Goal: Task Accomplishment & Management: Complete application form

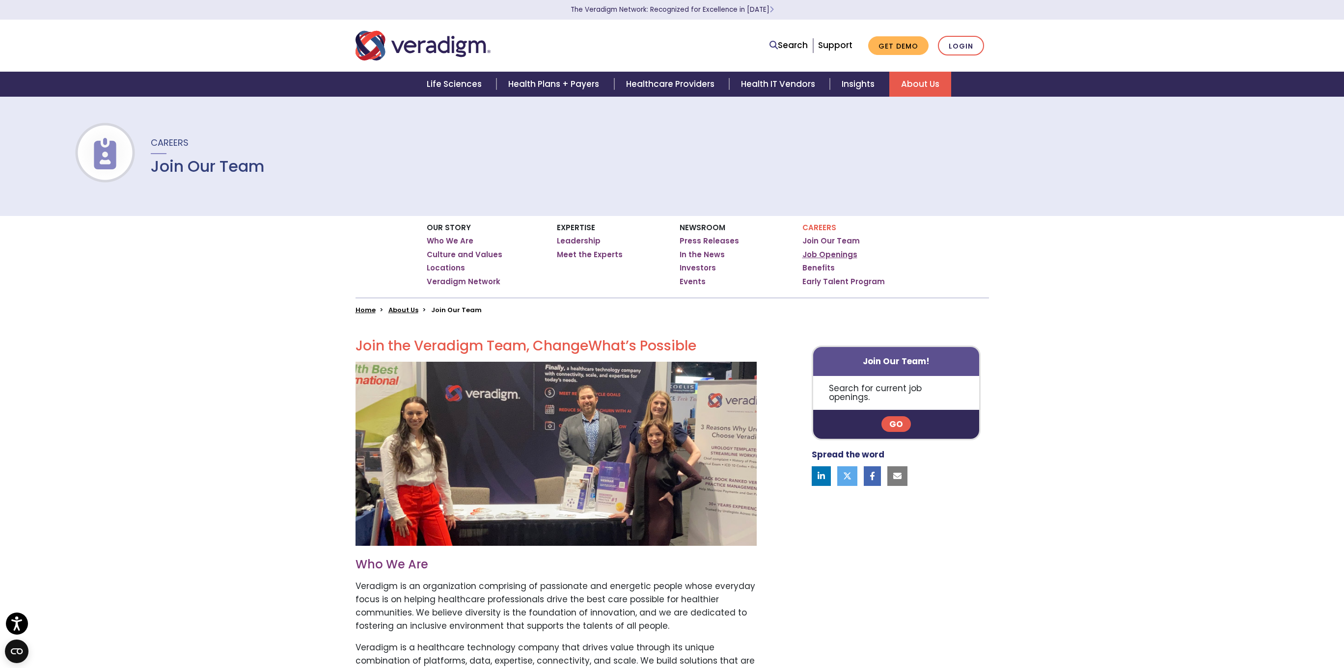
click at [841, 254] on link "Job Openings" at bounding box center [829, 255] width 55 height 10
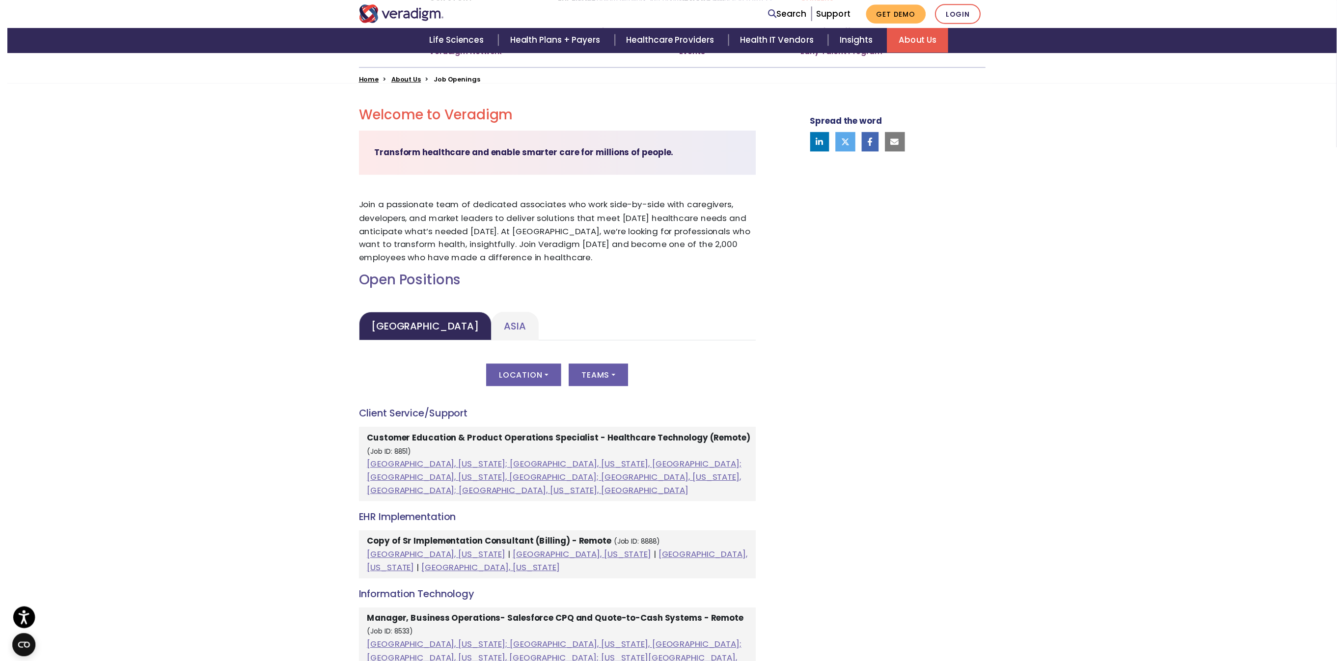
scroll to position [448, 0]
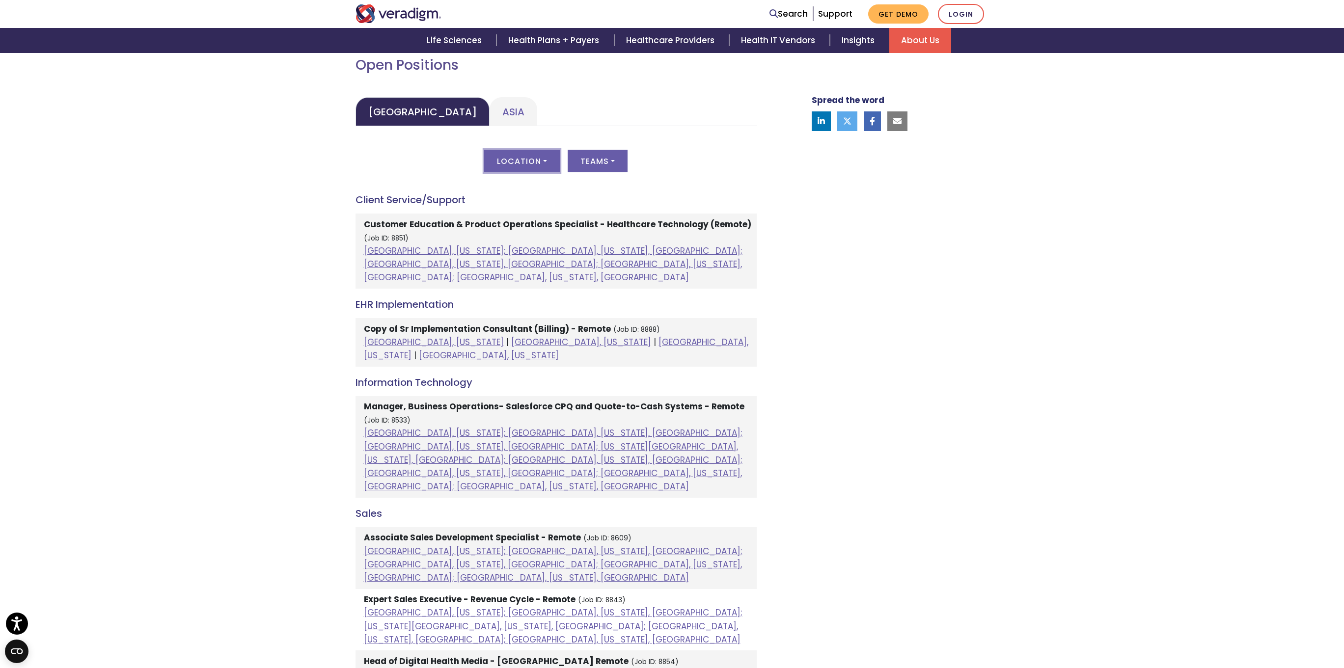
click at [519, 161] on button "Location" at bounding box center [522, 161] width 76 height 23
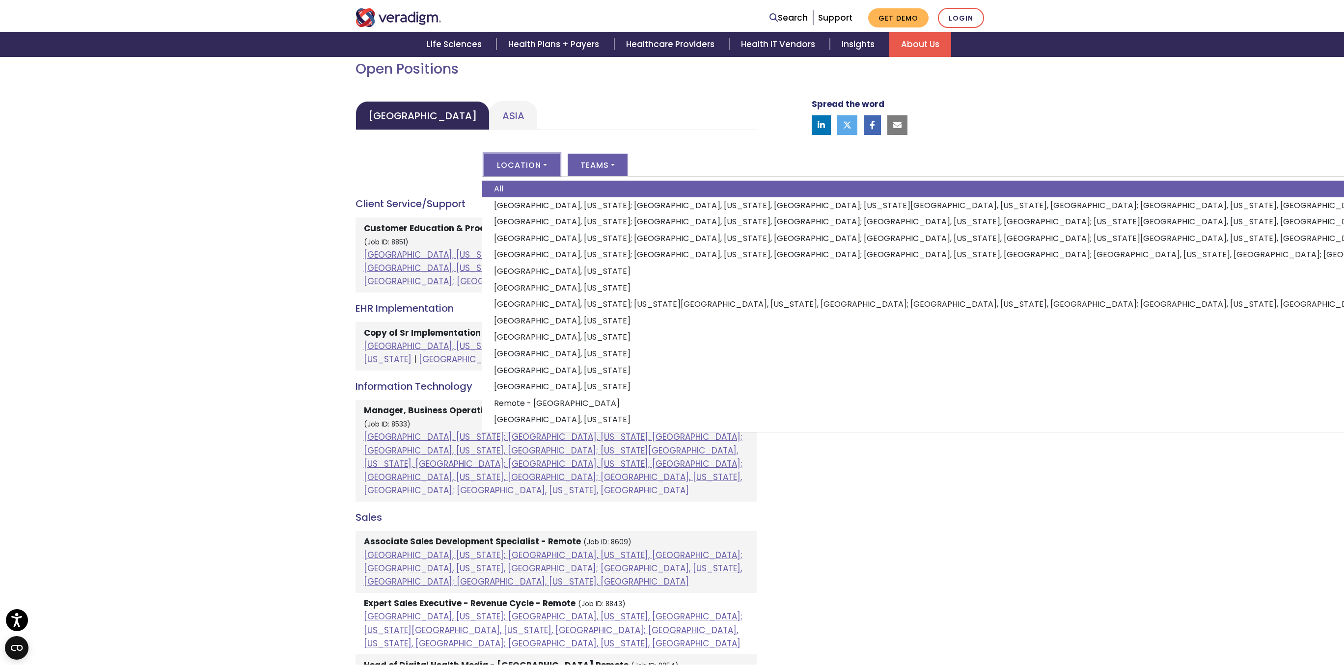
scroll to position [395, 0]
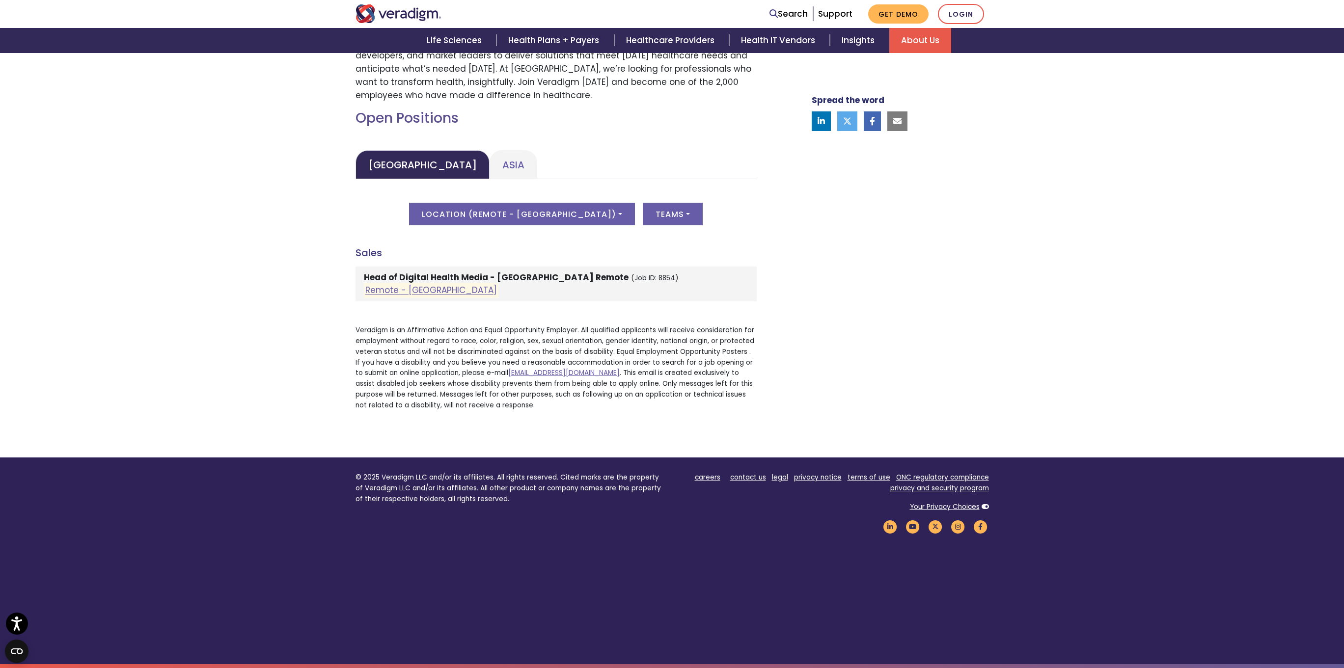
click at [466, 309] on div "Open Positions United States Asia United States Location ( Remote - US ) All Al…" at bounding box center [556, 264] width 416 height 308
click at [516, 219] on button "Location ( Remote - US )" at bounding box center [522, 214] width 226 height 23
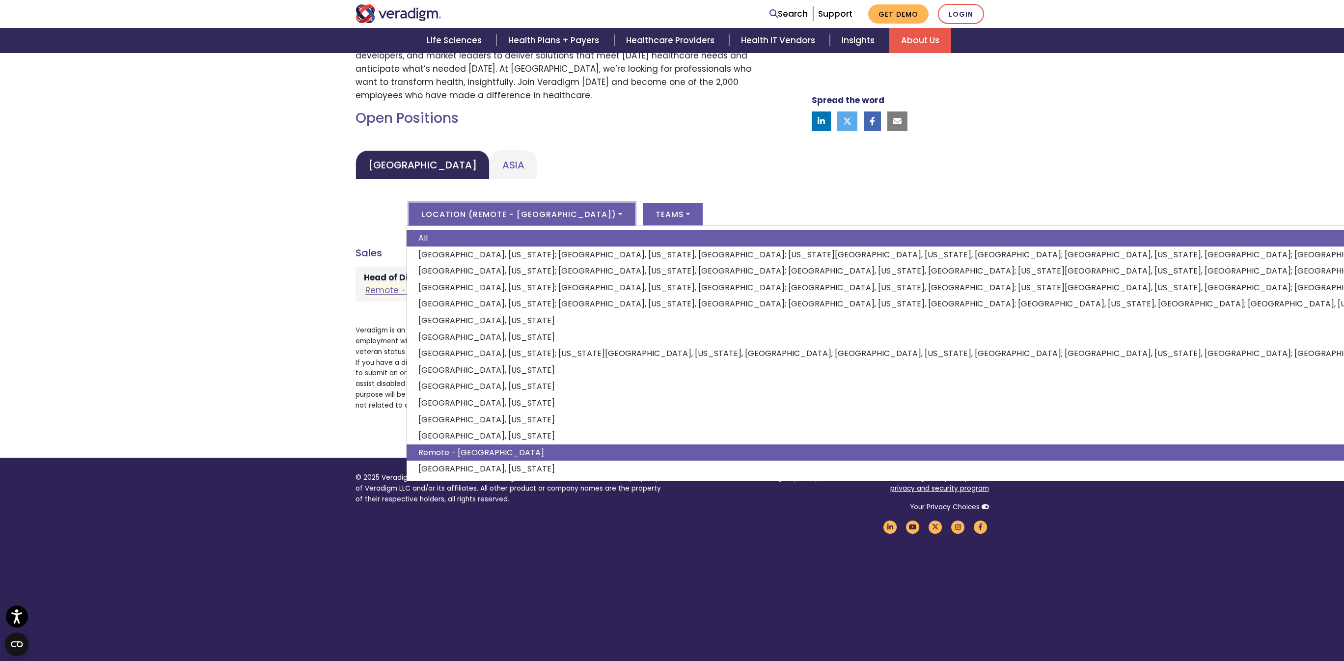
click at [489, 237] on link "All" at bounding box center [1315, 238] width 1816 height 17
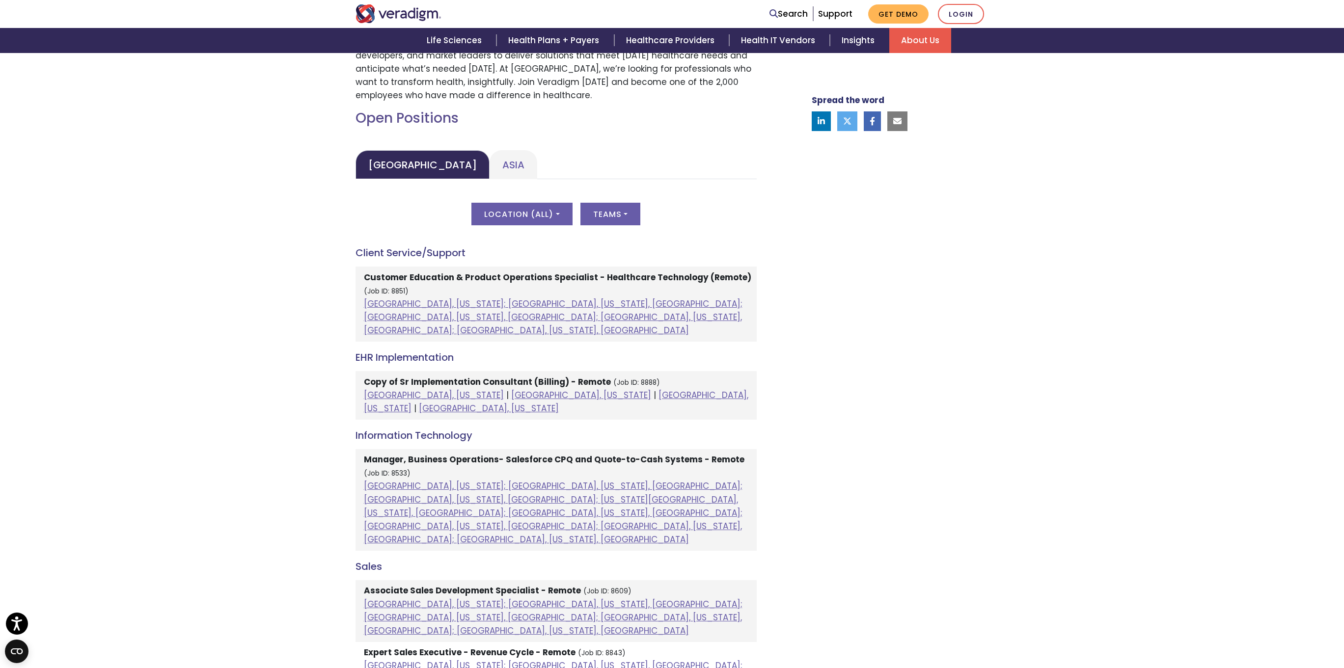
click at [288, 232] on div "Welcome to Veradigm Transform healthcare and enable smarter care for millions o…" at bounding box center [672, 644] width 1344 height 1451
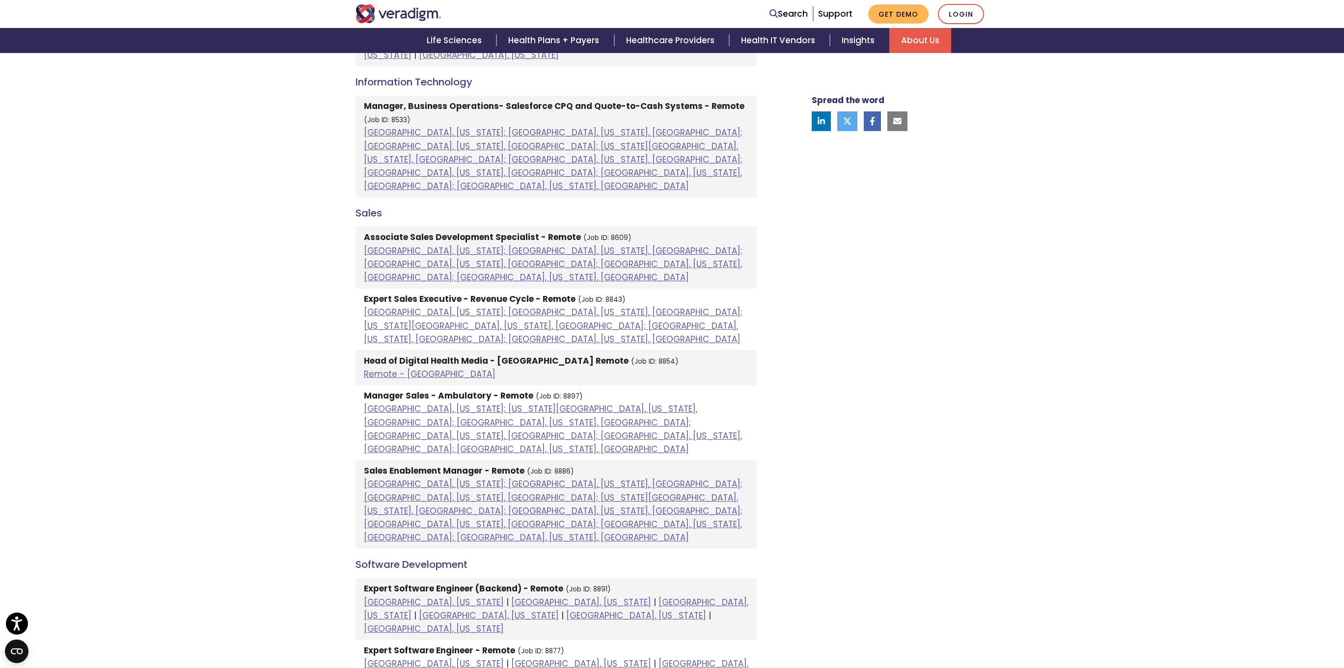
scroll to position [953, 0]
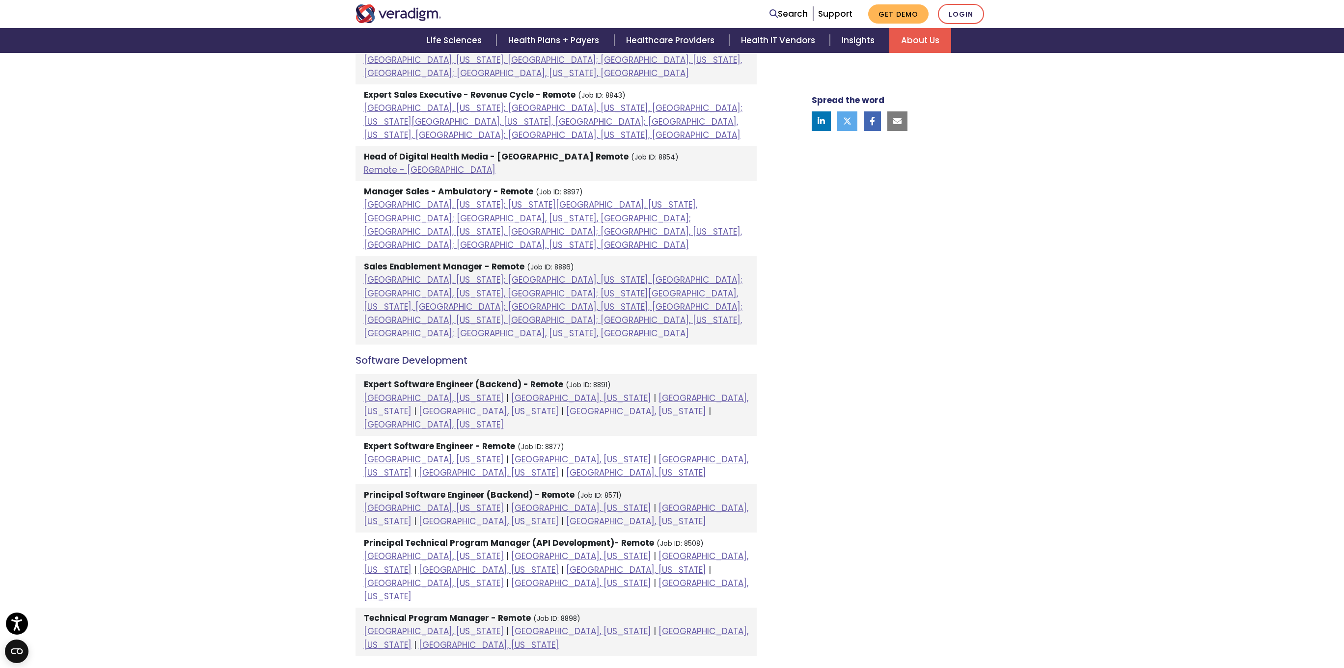
click at [424, 612] on strong "Technical Program Manager - Remote" at bounding box center [447, 618] width 167 height 12
click at [511, 626] on link "Dallas, Texas" at bounding box center [581, 632] width 140 height 12
